Goal: Use online tool/utility: Utilize a website feature to perform a specific function

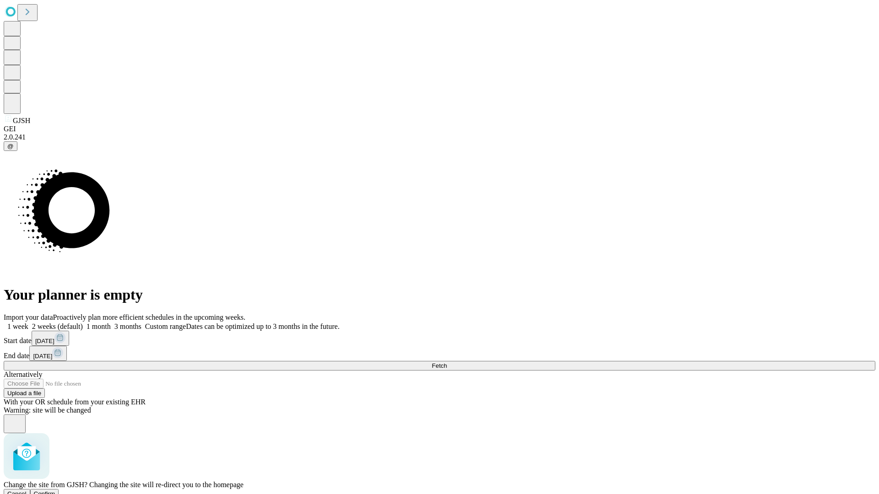
click at [55, 491] on span "Confirm" at bounding box center [45, 494] width 22 height 7
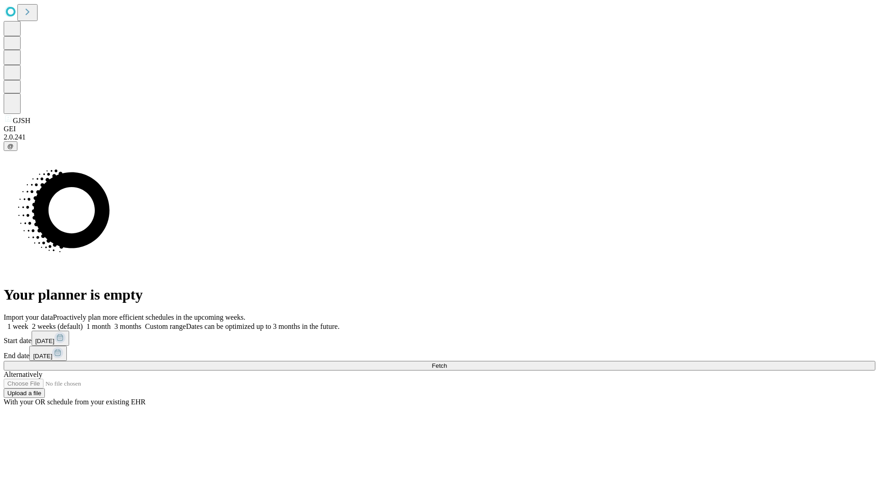
click at [83, 323] on label "2 weeks (default)" at bounding box center [55, 327] width 54 height 8
click at [447, 363] on span "Fetch" at bounding box center [439, 366] width 15 height 7
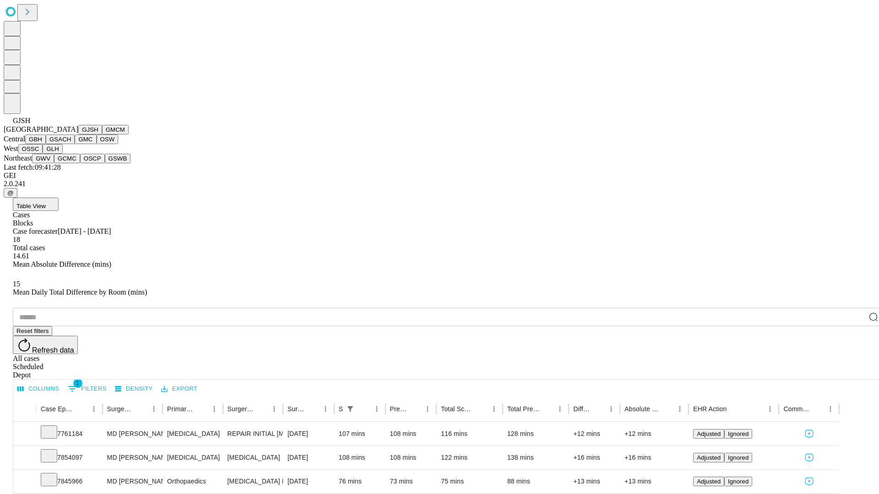
click at [102, 135] on button "GMCM" at bounding box center [115, 130] width 27 height 10
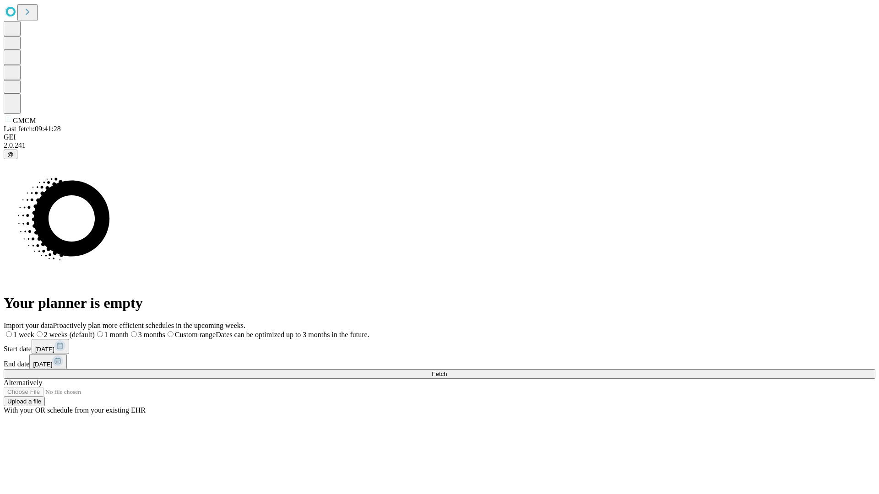
click at [95, 331] on label "2 weeks (default)" at bounding box center [64, 335] width 60 height 8
click at [447, 371] on span "Fetch" at bounding box center [439, 374] width 15 height 7
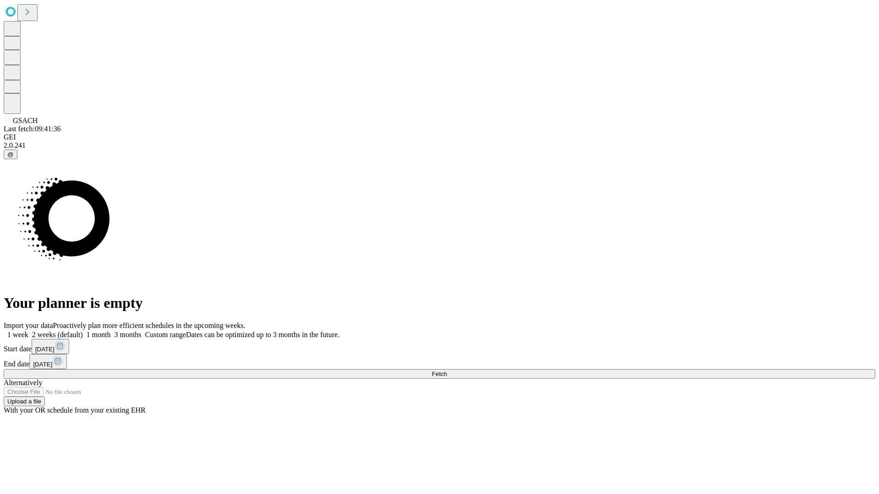
click at [83, 331] on label "2 weeks (default)" at bounding box center [55, 335] width 54 height 8
click at [447, 371] on span "Fetch" at bounding box center [439, 374] width 15 height 7
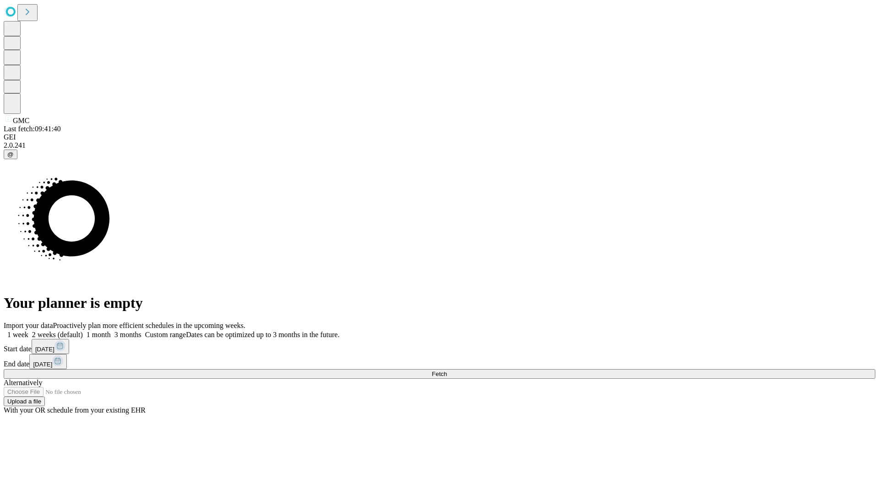
click at [447, 371] on span "Fetch" at bounding box center [439, 374] width 15 height 7
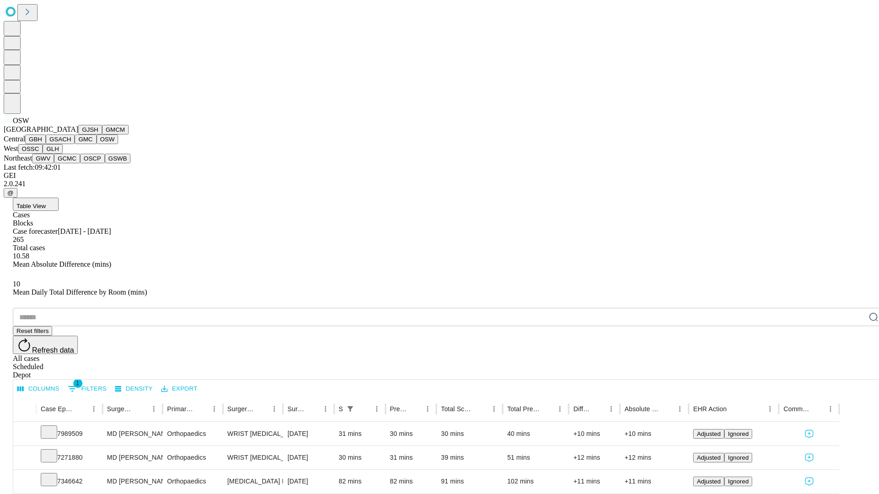
click at [43, 154] on button "OSSC" at bounding box center [30, 149] width 25 height 10
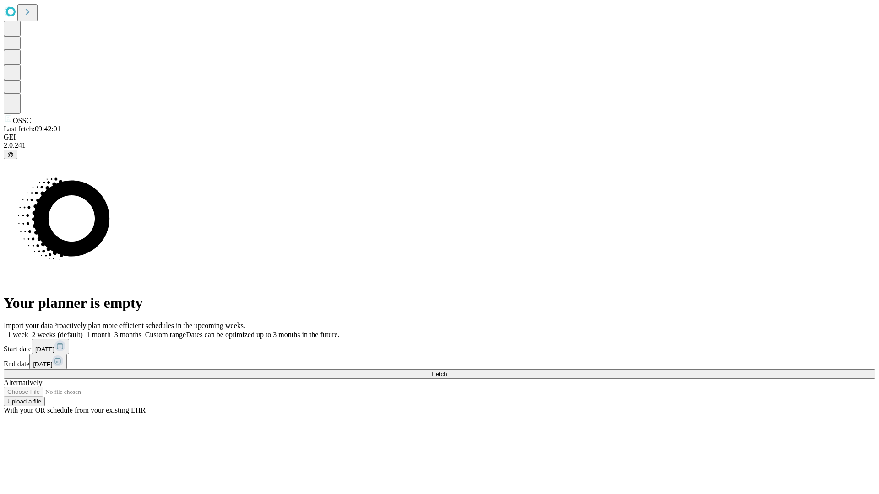
click at [83, 331] on label "2 weeks (default)" at bounding box center [55, 335] width 54 height 8
click at [447, 371] on span "Fetch" at bounding box center [439, 374] width 15 height 7
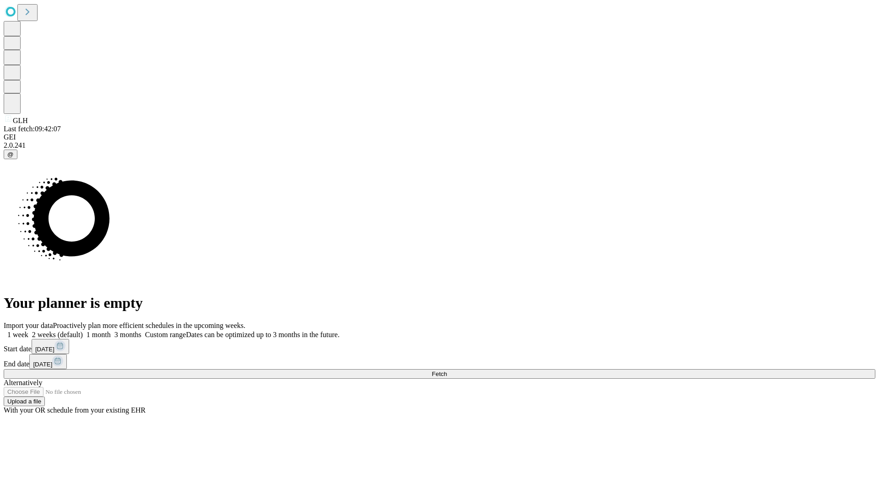
click at [447, 371] on span "Fetch" at bounding box center [439, 374] width 15 height 7
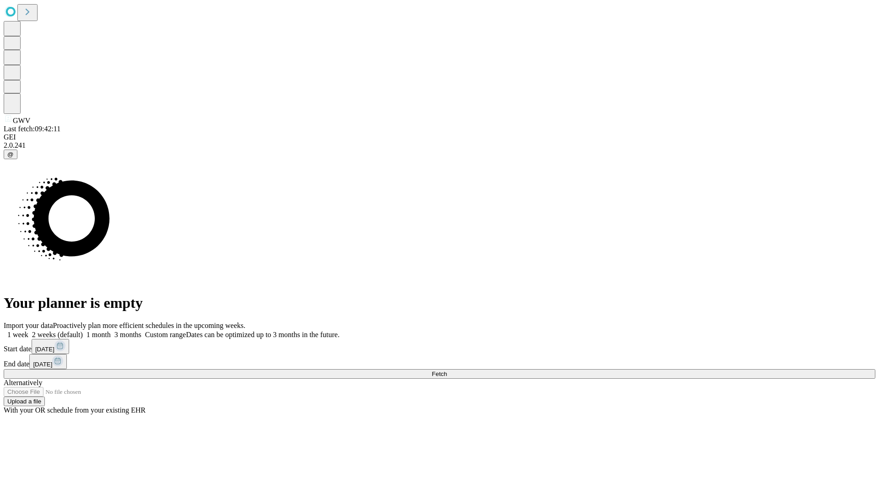
click at [83, 331] on label "2 weeks (default)" at bounding box center [55, 335] width 54 height 8
click at [447, 371] on span "Fetch" at bounding box center [439, 374] width 15 height 7
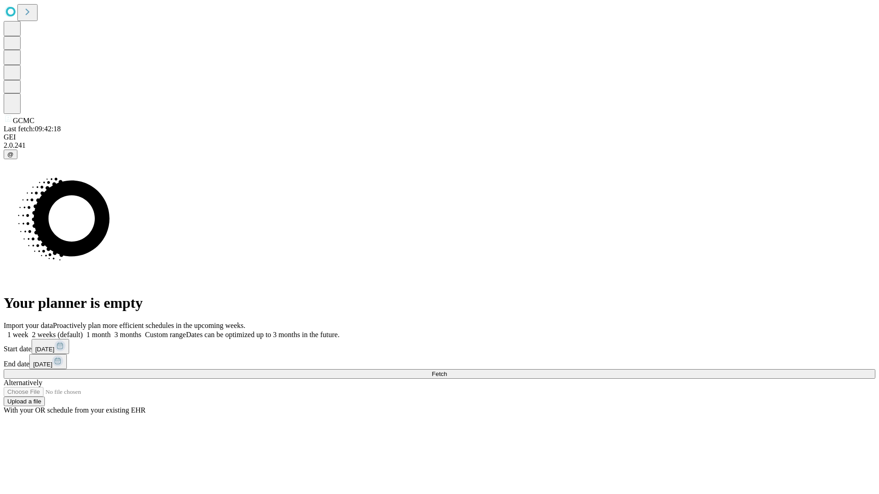
click at [447, 371] on span "Fetch" at bounding box center [439, 374] width 15 height 7
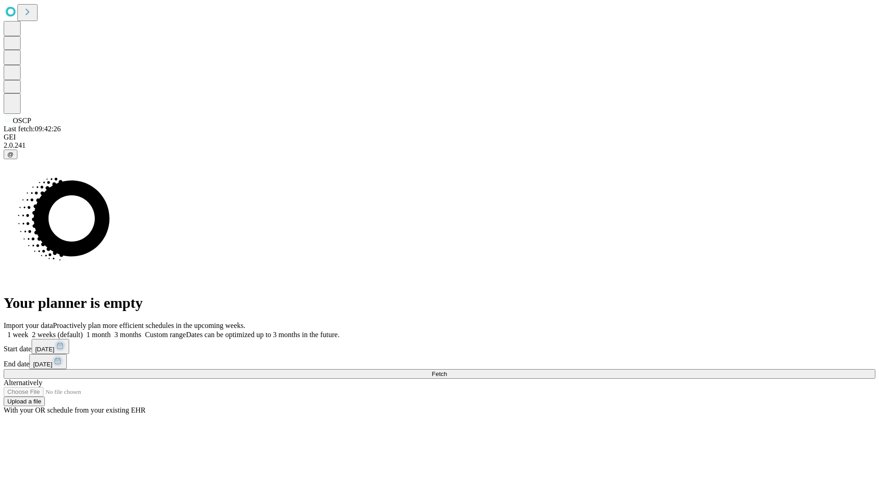
click at [83, 331] on label "2 weeks (default)" at bounding box center [55, 335] width 54 height 8
click at [447, 371] on span "Fetch" at bounding box center [439, 374] width 15 height 7
